Goal: Information Seeking & Learning: Learn about a topic

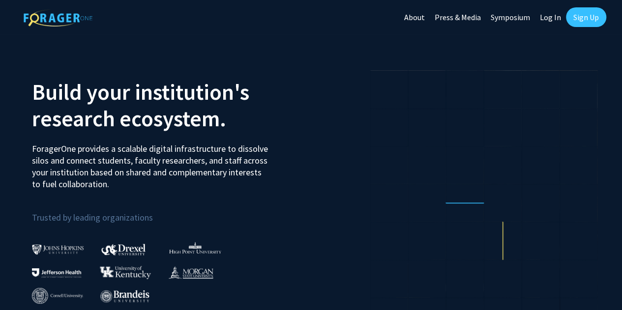
click at [557, 18] on link "Log In" at bounding box center [550, 17] width 31 height 34
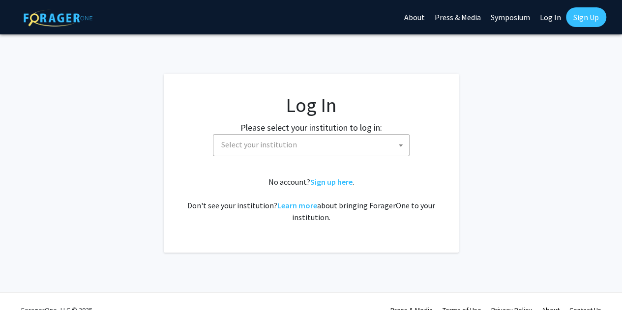
click at [380, 157] on fg-card-body "Log In Please select your institution to log in: Baylor University Brandeis Uni…" at bounding box center [311, 163] width 256 height 140
click at [381, 141] on span "Select your institution" at bounding box center [313, 145] width 192 height 20
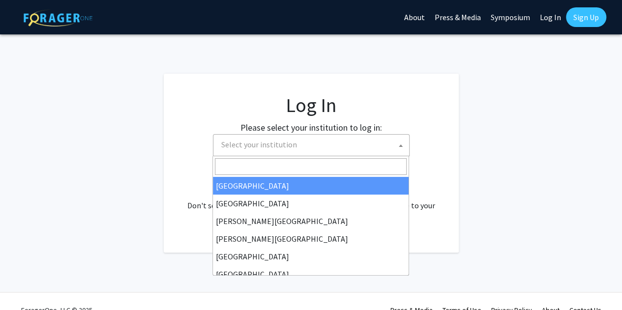
select select "34"
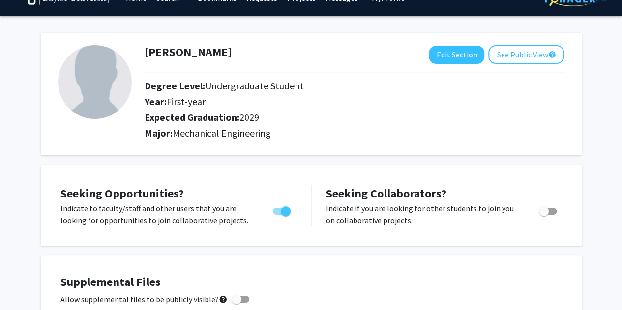
scroll to position [19, 0]
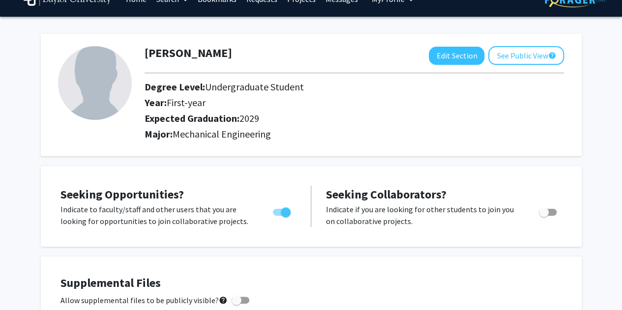
click at [86, 79] on img at bounding box center [95, 83] width 74 height 74
click at [436, 58] on button "Edit Section" at bounding box center [457, 56] width 56 height 18
select select "first-year"
select select "2029"
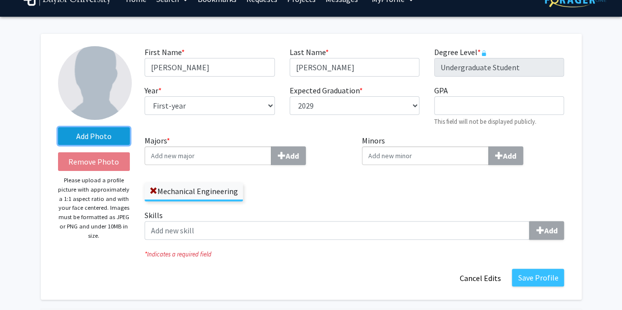
click at [105, 133] on label "Add Photo" at bounding box center [94, 136] width 72 height 18
click at [0, 0] on input "Add Photo" at bounding box center [0, 0] width 0 height 0
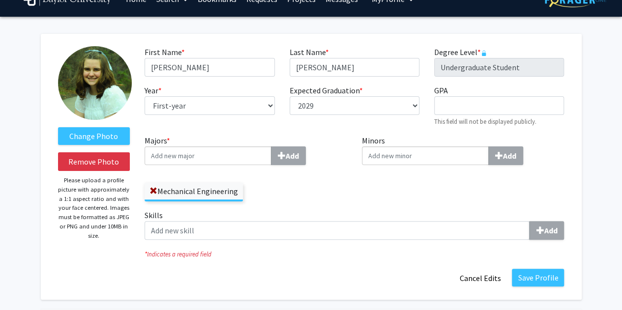
click at [227, 148] on input "Majors * Add" at bounding box center [207, 155] width 127 height 19
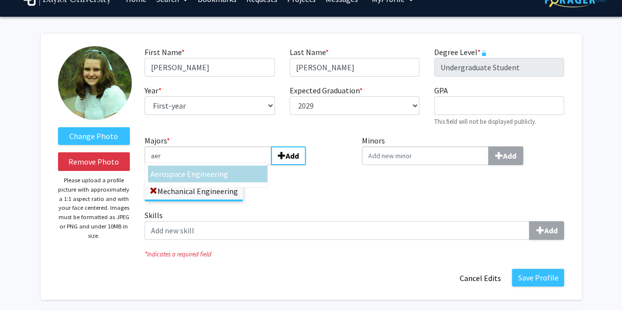
type input "aer"
click at [211, 178] on span "ospace Engineering" at bounding box center [195, 174] width 66 height 10
click at [211, 165] on input "aer" at bounding box center [207, 155] width 127 height 19
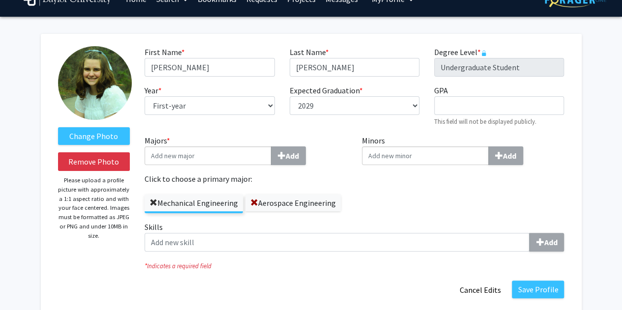
click at [152, 204] on span at bounding box center [153, 203] width 8 height 8
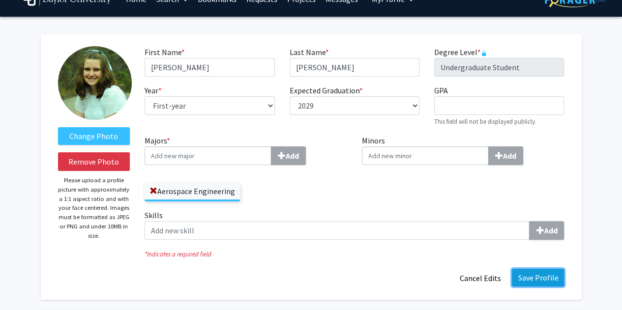
click at [535, 275] on button "Save Profile" at bounding box center [538, 278] width 52 height 18
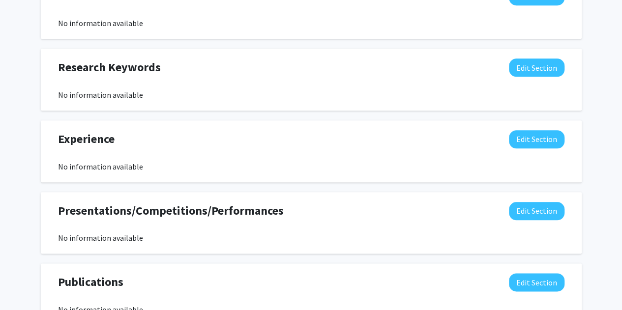
scroll to position [470, 0]
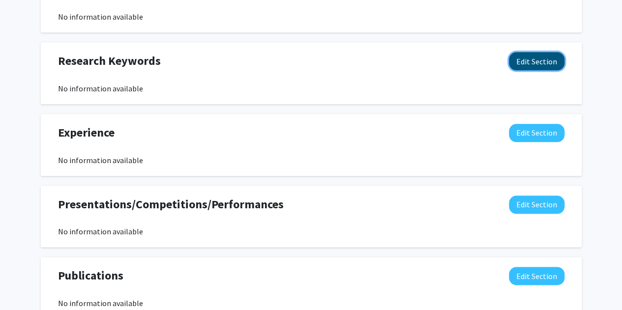
click at [534, 56] on button "Edit Section" at bounding box center [537, 61] width 56 height 18
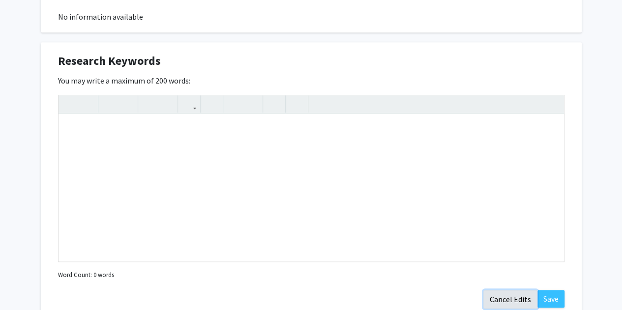
click at [518, 298] on button "Cancel Edits" at bounding box center [510, 299] width 54 height 19
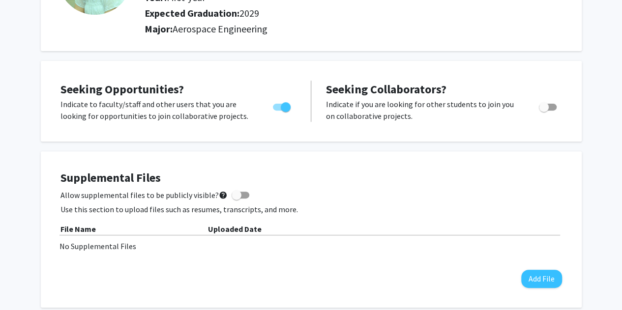
scroll to position [0, 0]
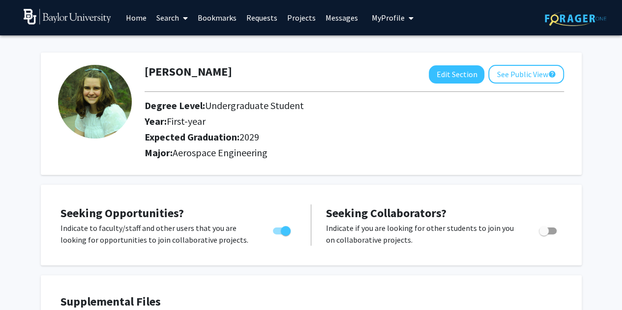
click at [304, 17] on link "Projects" at bounding box center [301, 17] width 38 height 34
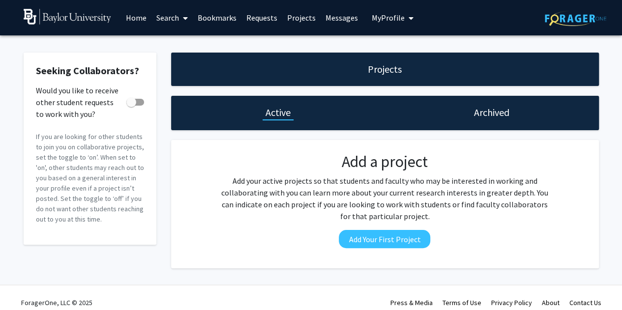
click at [256, 15] on link "Requests" at bounding box center [261, 17] width 41 height 34
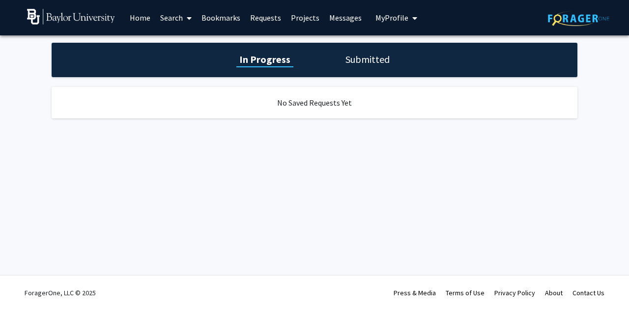
click at [223, 17] on link "Bookmarks" at bounding box center [221, 17] width 49 height 34
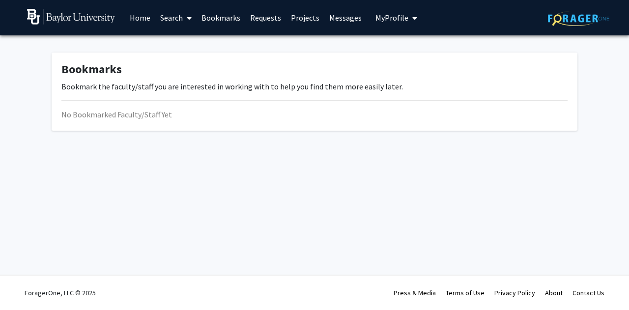
click at [164, 19] on link "Search" at bounding box center [175, 17] width 41 height 34
click at [194, 45] on span "Faculty/Staff" at bounding box center [191, 45] width 72 height 20
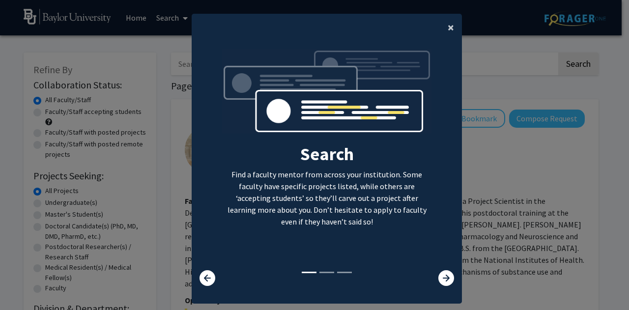
click at [455, 25] on button "×" at bounding box center [451, 28] width 22 height 28
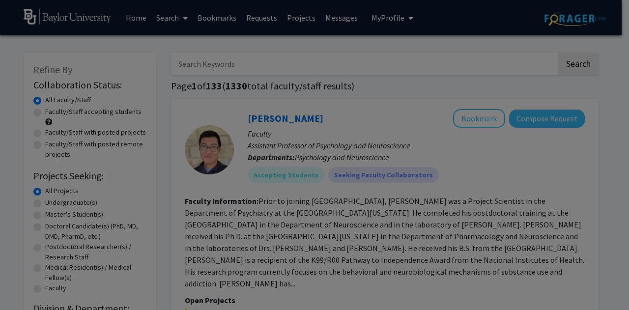
click at [451, 25] on div "Search Find a faculty mentor from across your institution. Some faculty have sp…" at bounding box center [326, 87] width 269 height 221
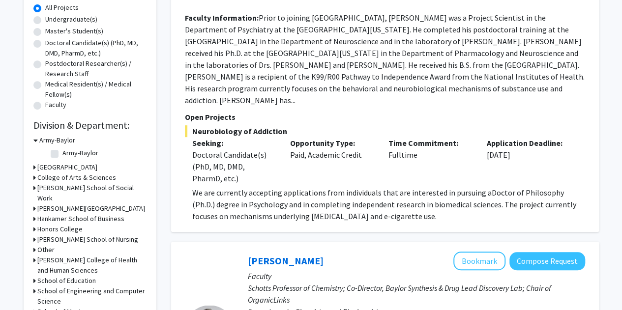
scroll to position [178, 0]
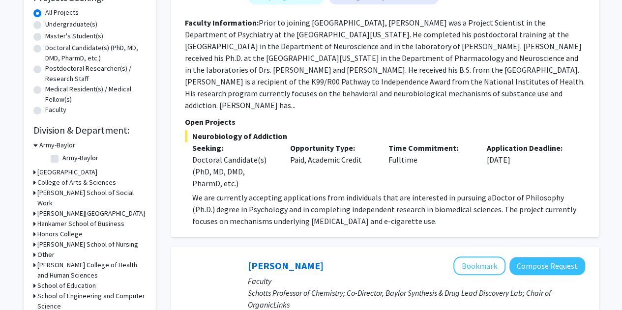
click at [45, 26] on label "Undergraduate(s)" at bounding box center [71, 24] width 52 height 10
click at [45, 26] on input "Undergraduate(s)" at bounding box center [48, 22] width 6 height 6
radio input "true"
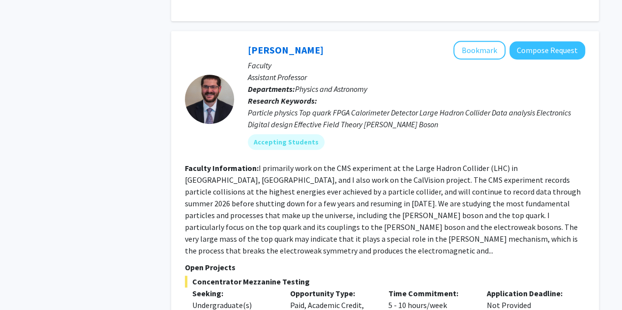
scroll to position [407, 0]
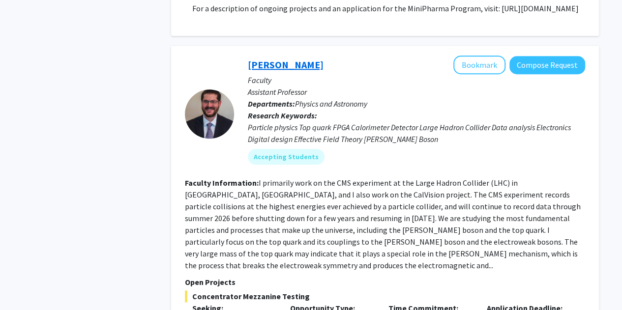
click at [259, 71] on link "[PERSON_NAME]" at bounding box center [286, 64] width 76 height 12
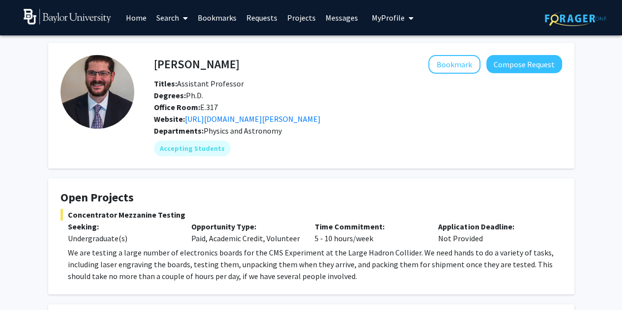
click at [138, 23] on link "Home" at bounding box center [136, 17] width 30 height 34
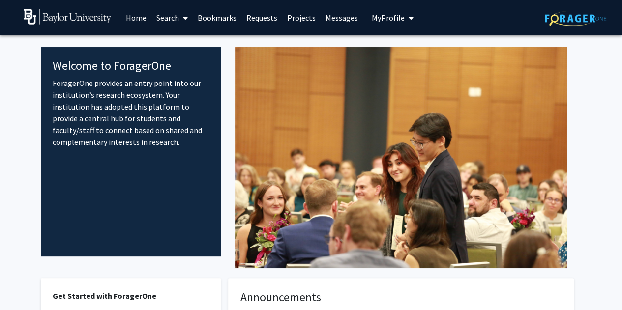
click at [170, 19] on link "Search" at bounding box center [171, 17] width 41 height 34
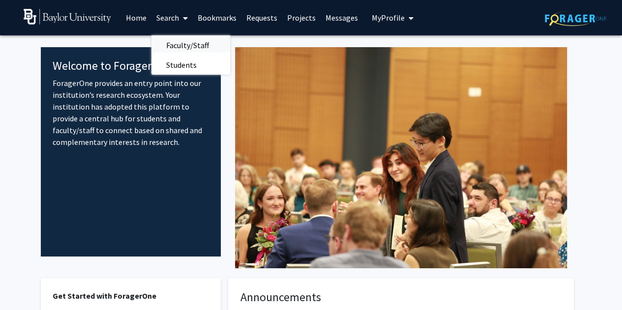
click at [187, 44] on span "Faculty/Staff" at bounding box center [187, 45] width 72 height 20
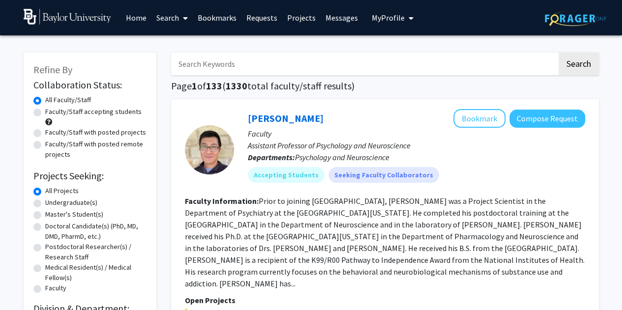
click at [215, 68] on input "Search Keywords" at bounding box center [364, 64] width 386 height 23
type input "n"
type input "engineering"
click at [558, 53] on button "Search" at bounding box center [578, 64] width 40 height 23
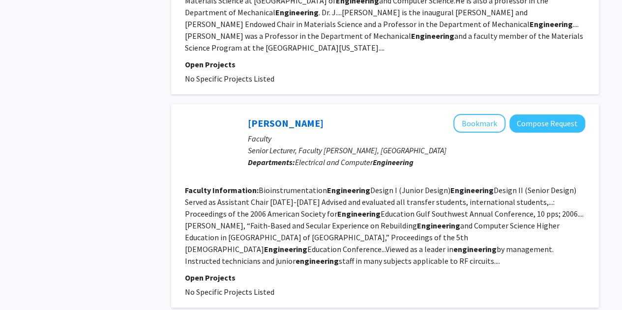
scroll to position [1832, 0]
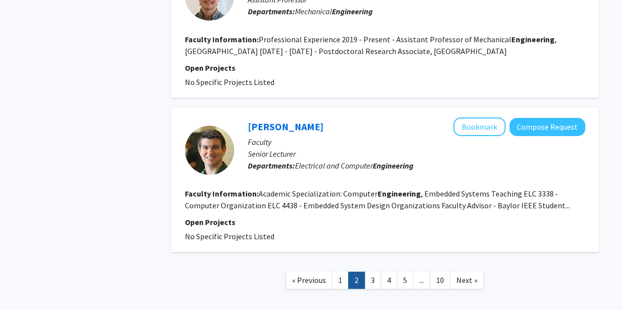
scroll to position [1680, 0]
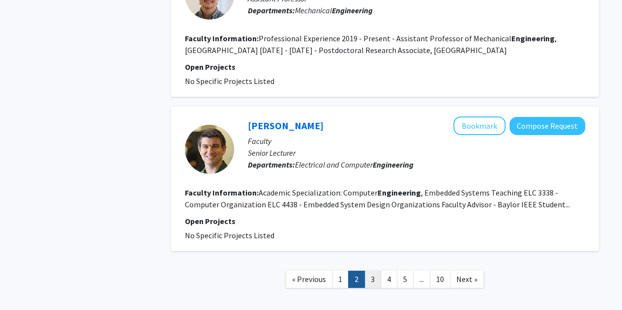
click at [377, 271] on link "3" at bounding box center [372, 279] width 17 height 17
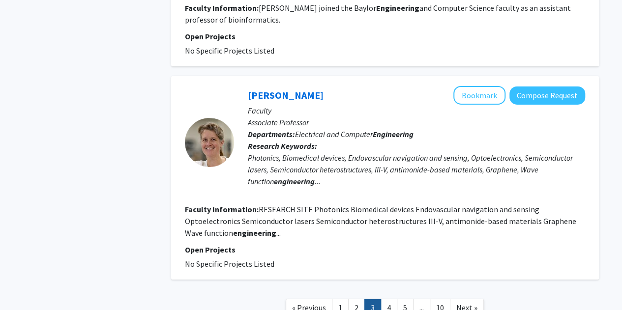
scroll to position [1605, 0]
click at [383, 299] on link "4" at bounding box center [388, 307] width 17 height 17
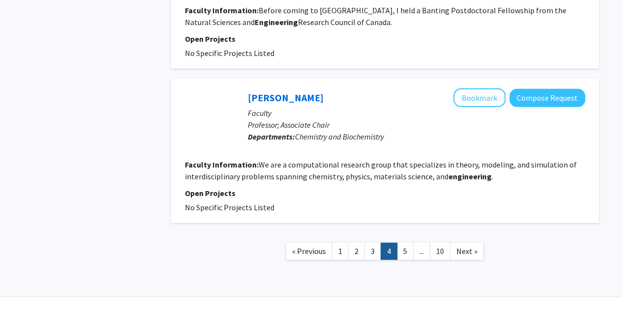
scroll to position [1433, 0]
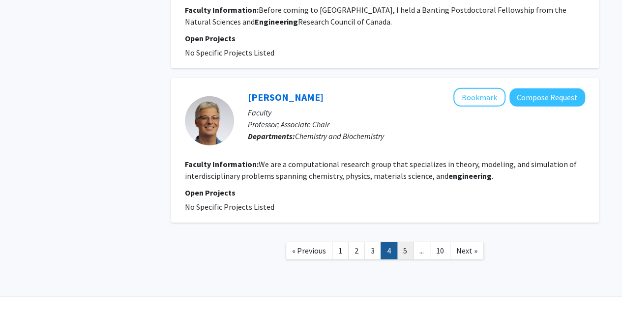
click at [408, 242] on link "5" at bounding box center [405, 250] width 17 height 17
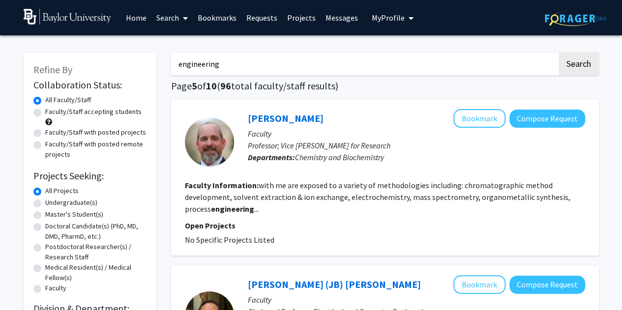
click at [246, 17] on link "Requests" at bounding box center [261, 17] width 41 height 34
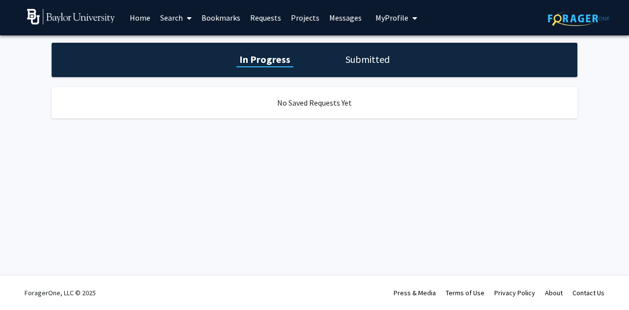
click at [182, 12] on link "Search" at bounding box center [175, 17] width 41 height 34
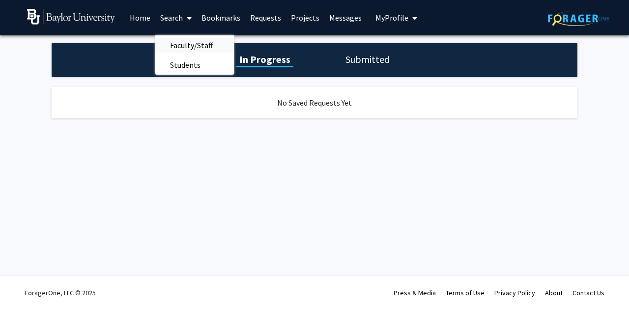
click at [193, 36] on span "Faculty/Staff" at bounding box center [191, 45] width 72 height 20
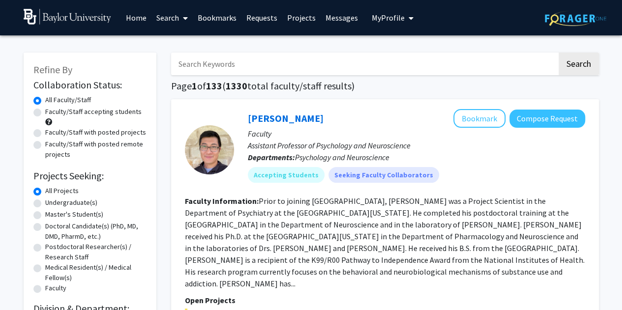
click at [210, 60] on input "Search Keywords" at bounding box center [364, 64] width 386 height 23
type input "[PERSON_NAME]"
click at [558, 53] on button "Search" at bounding box center [578, 64] width 40 height 23
